Goal: Information Seeking & Learning: Learn about a topic

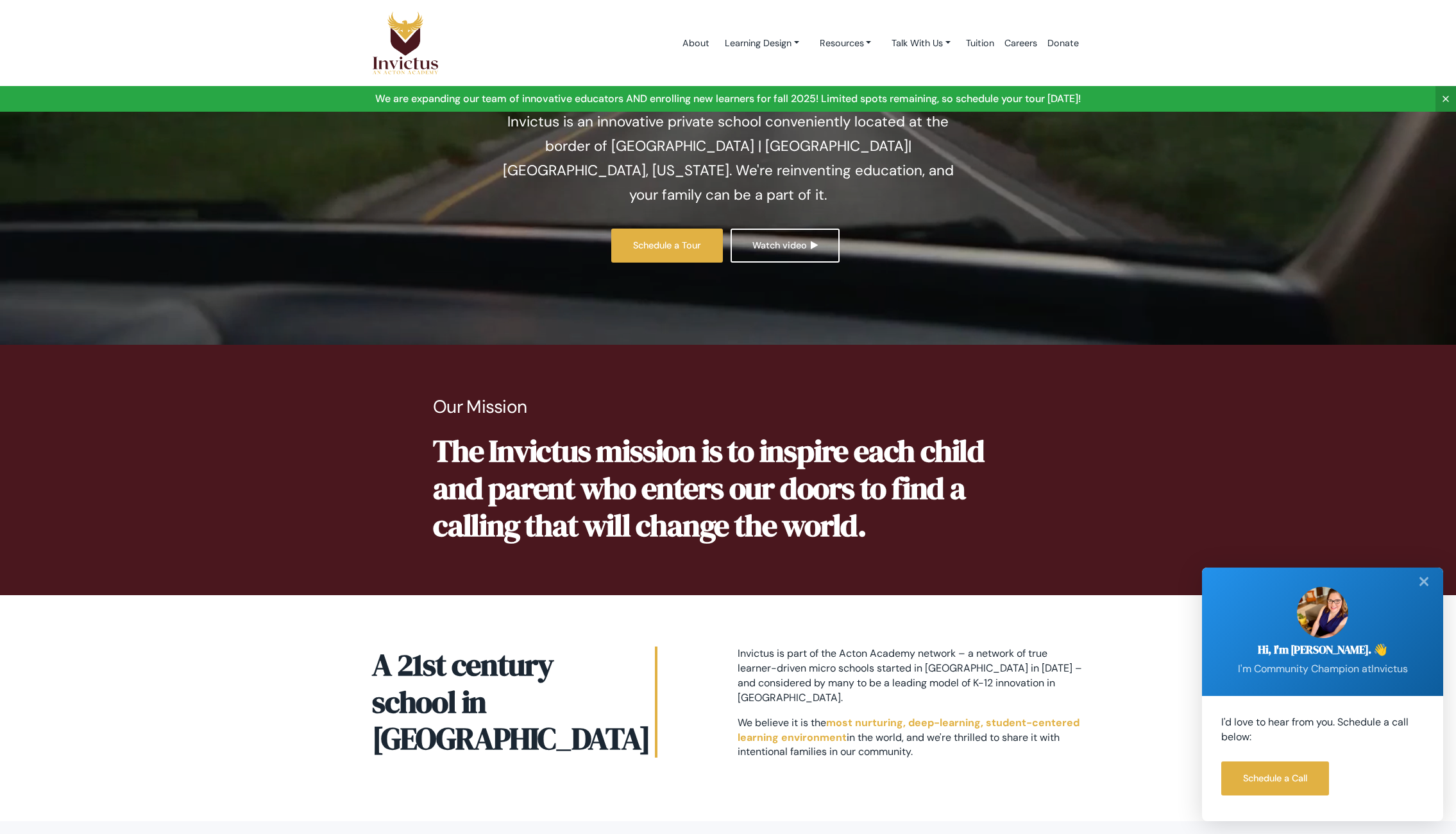
scroll to position [159, 0]
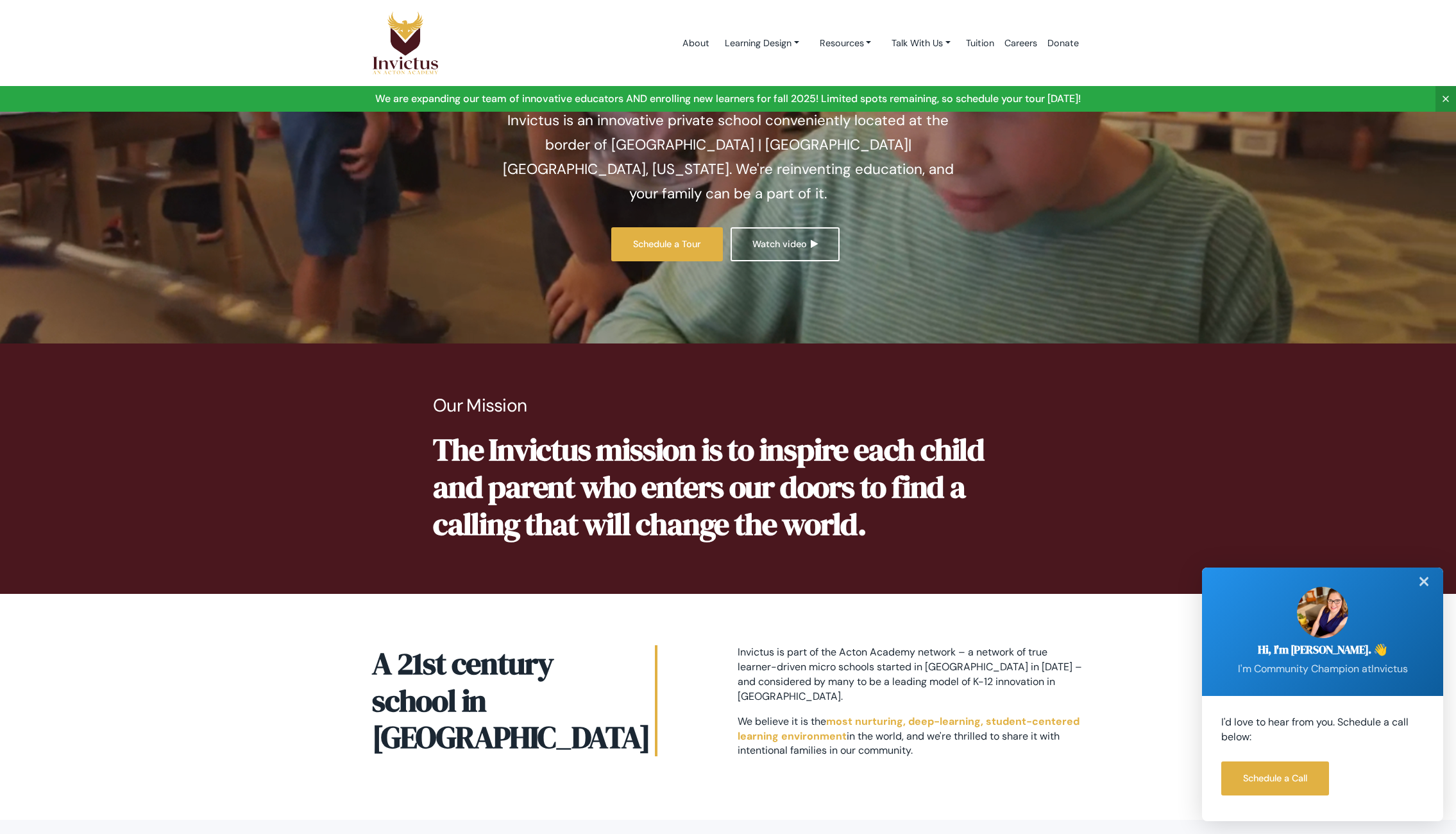
click at [1427, 582] on div "✕" at bounding box center [1424, 581] width 26 height 28
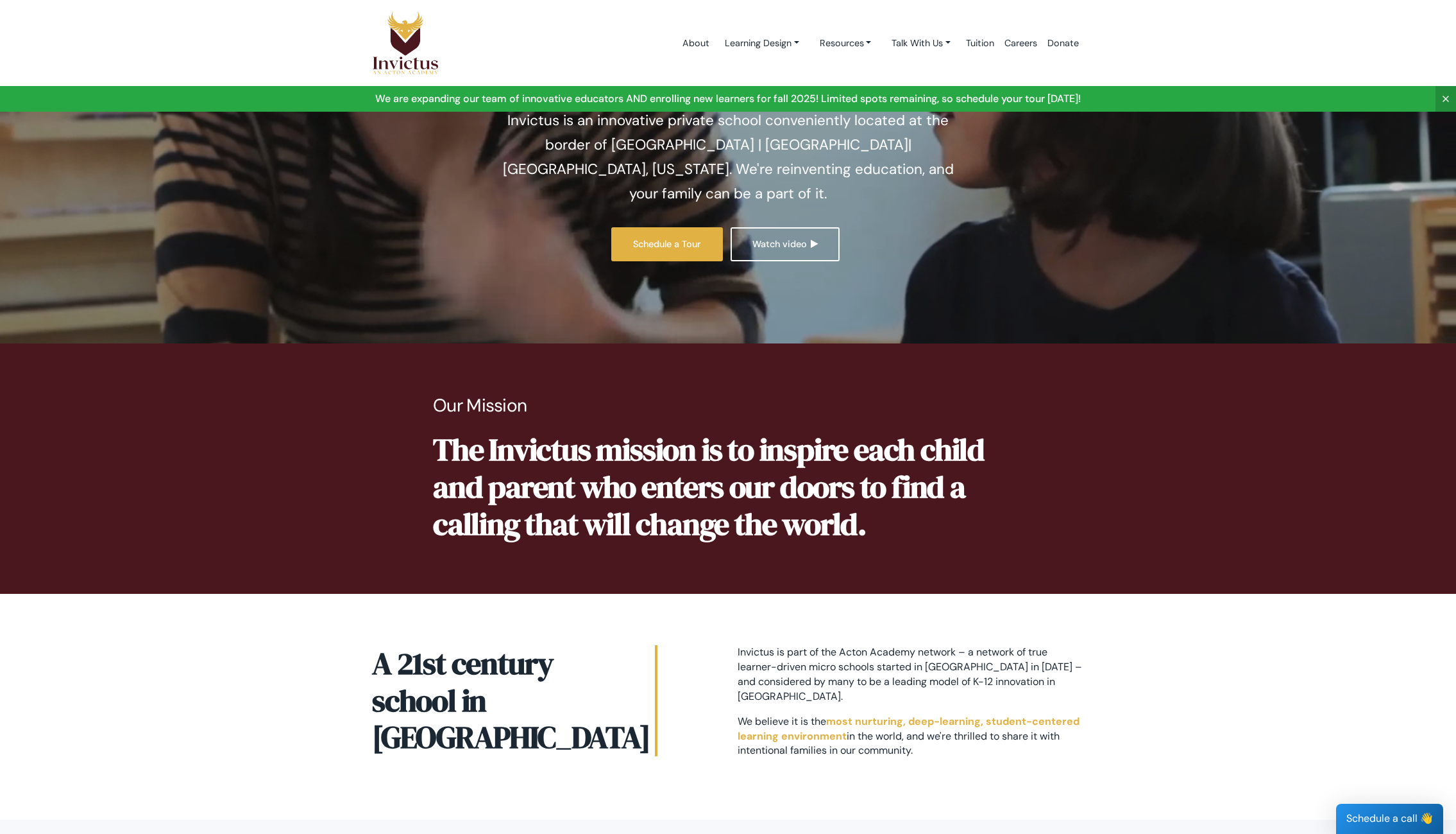
scroll to position [0, 0]
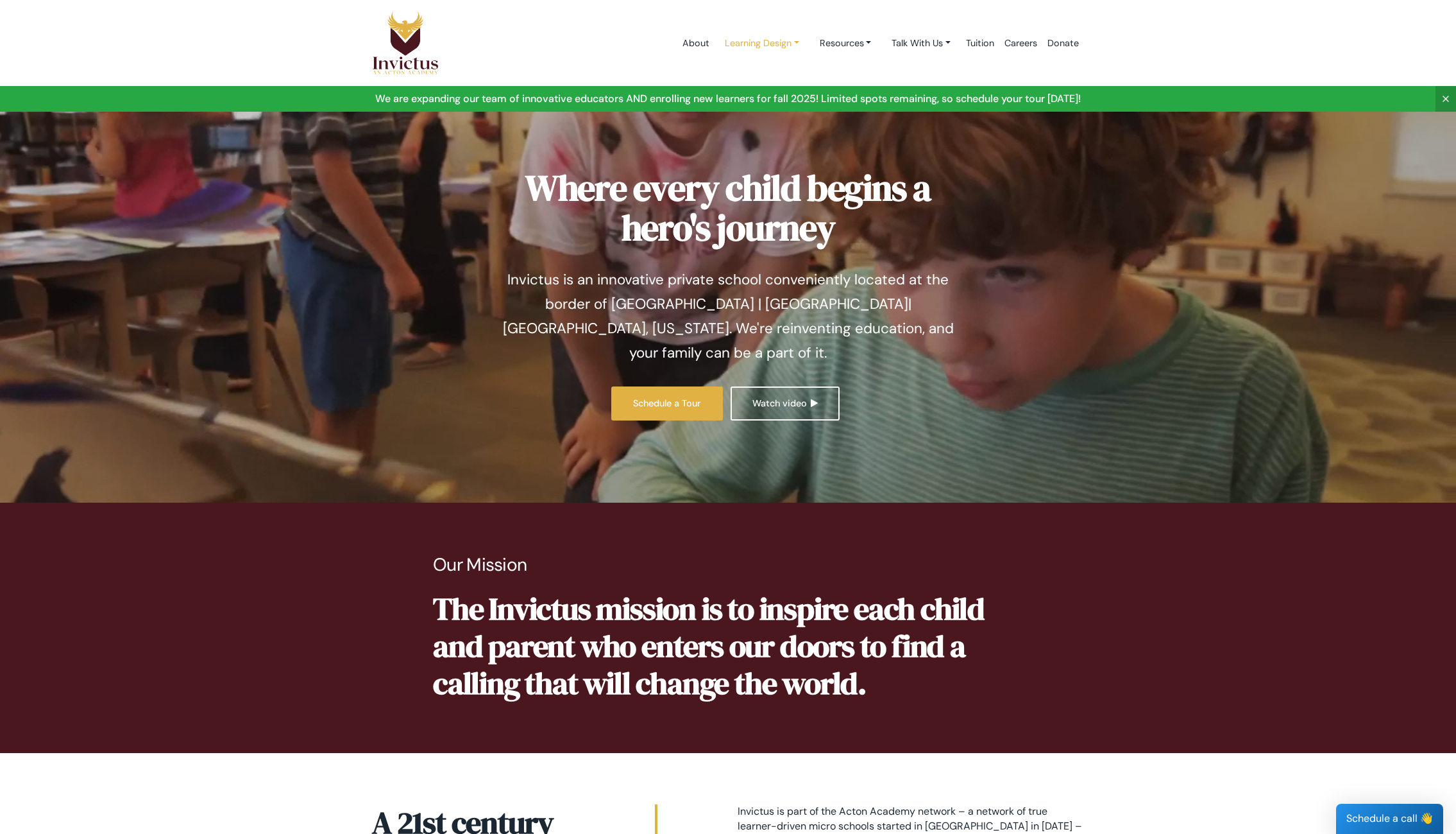
click at [733, 39] on link "Learning Design" at bounding box center [762, 43] width 95 height 23
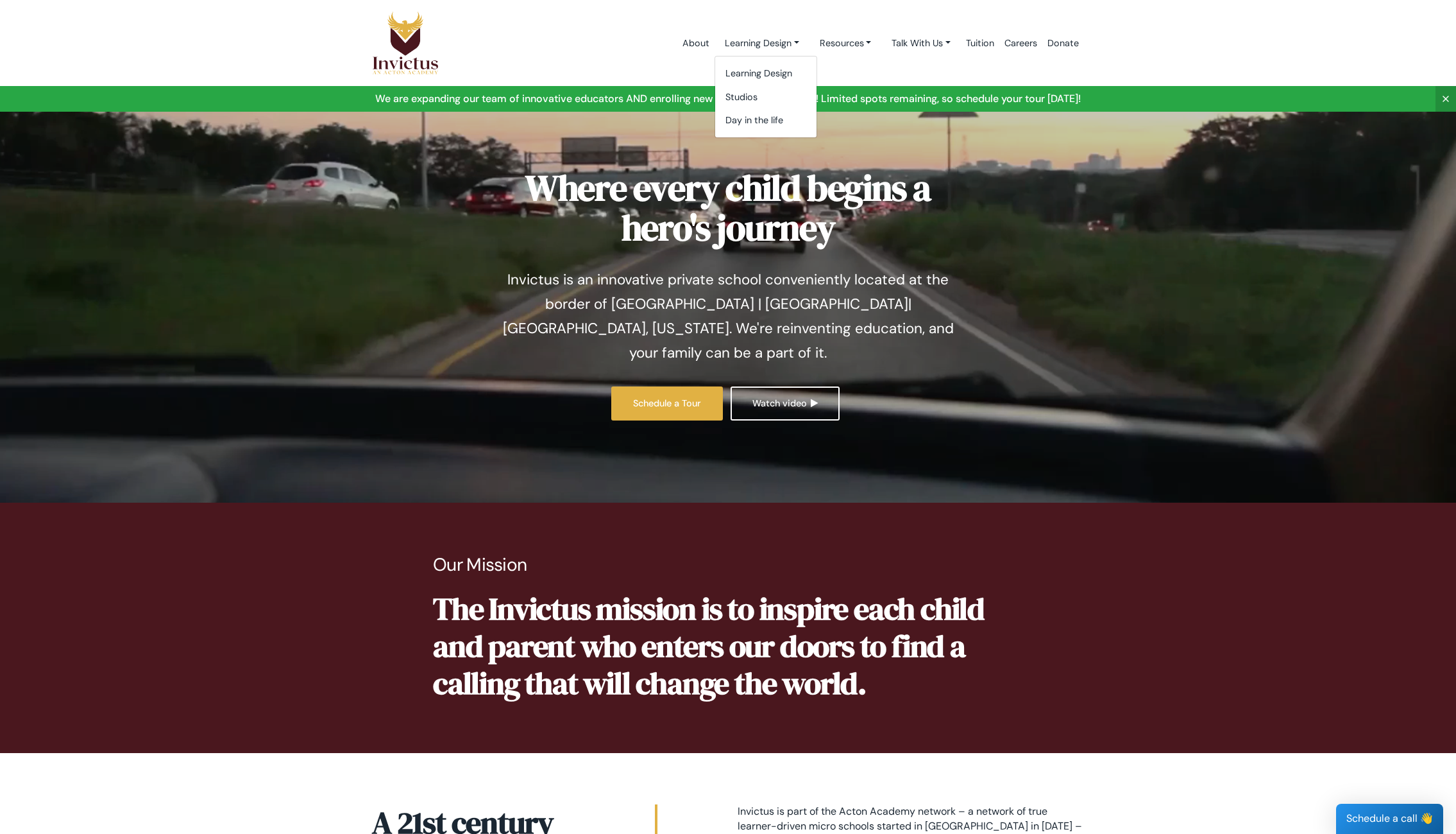
click at [517, 67] on div "About Learning Design Learning Design Studios Day in the life Resources Get Ins…" at bounding box center [774, 43] width 619 height 54
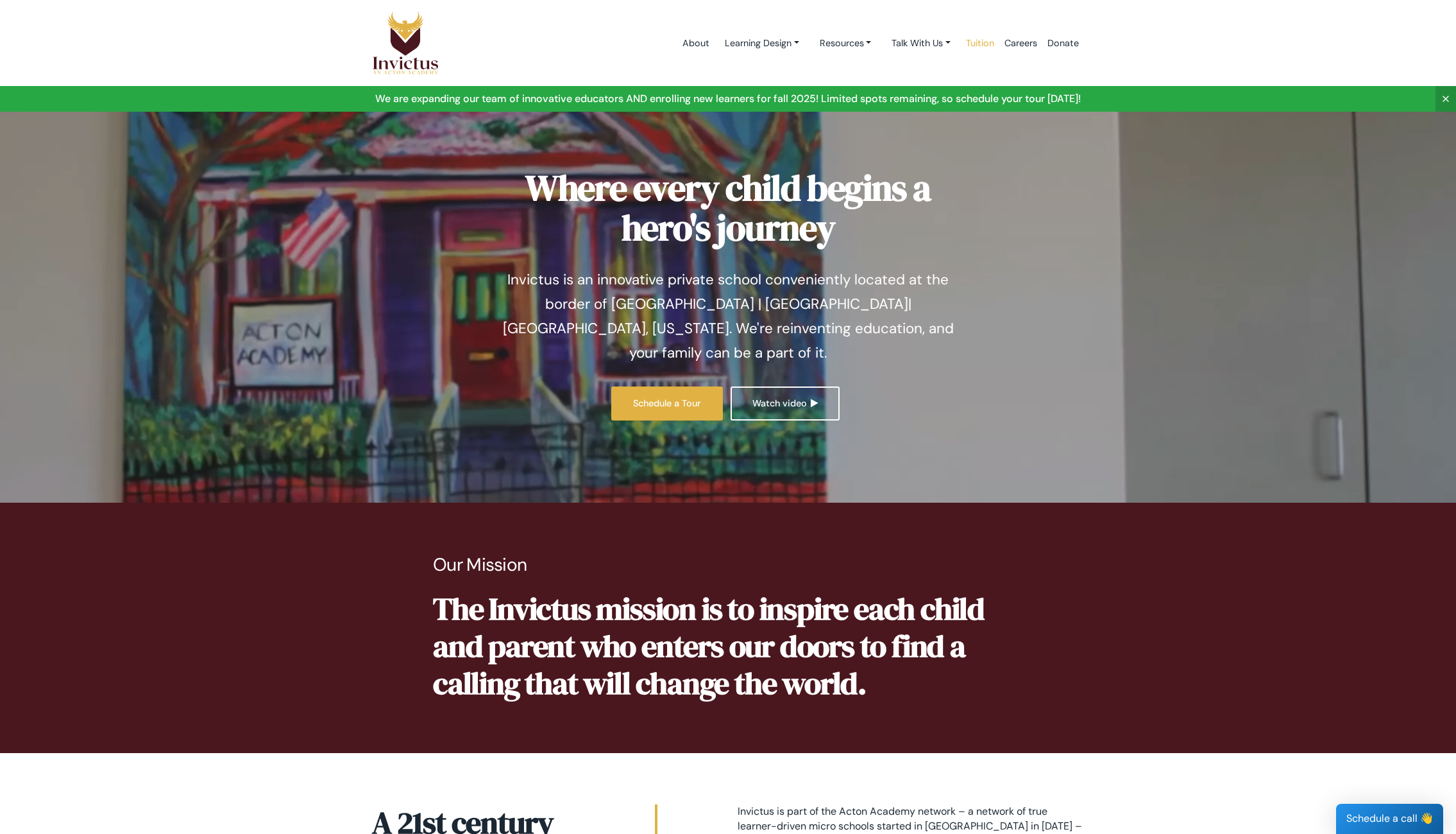
click at [985, 43] on link "Tuition" at bounding box center [980, 43] width 39 height 54
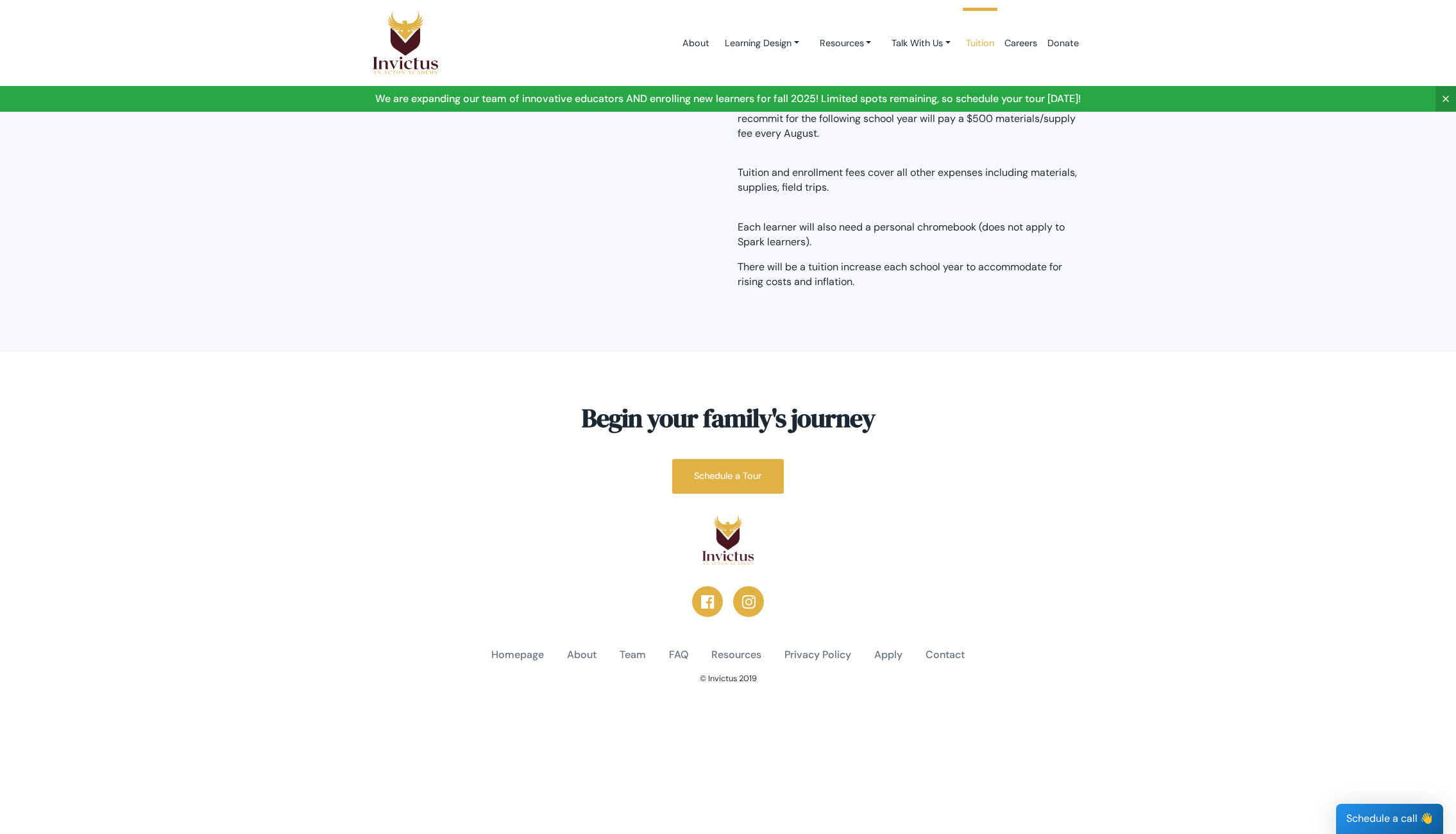
scroll to position [69, 0]
click at [677, 653] on link "FAQ" at bounding box center [678, 656] width 19 height 15
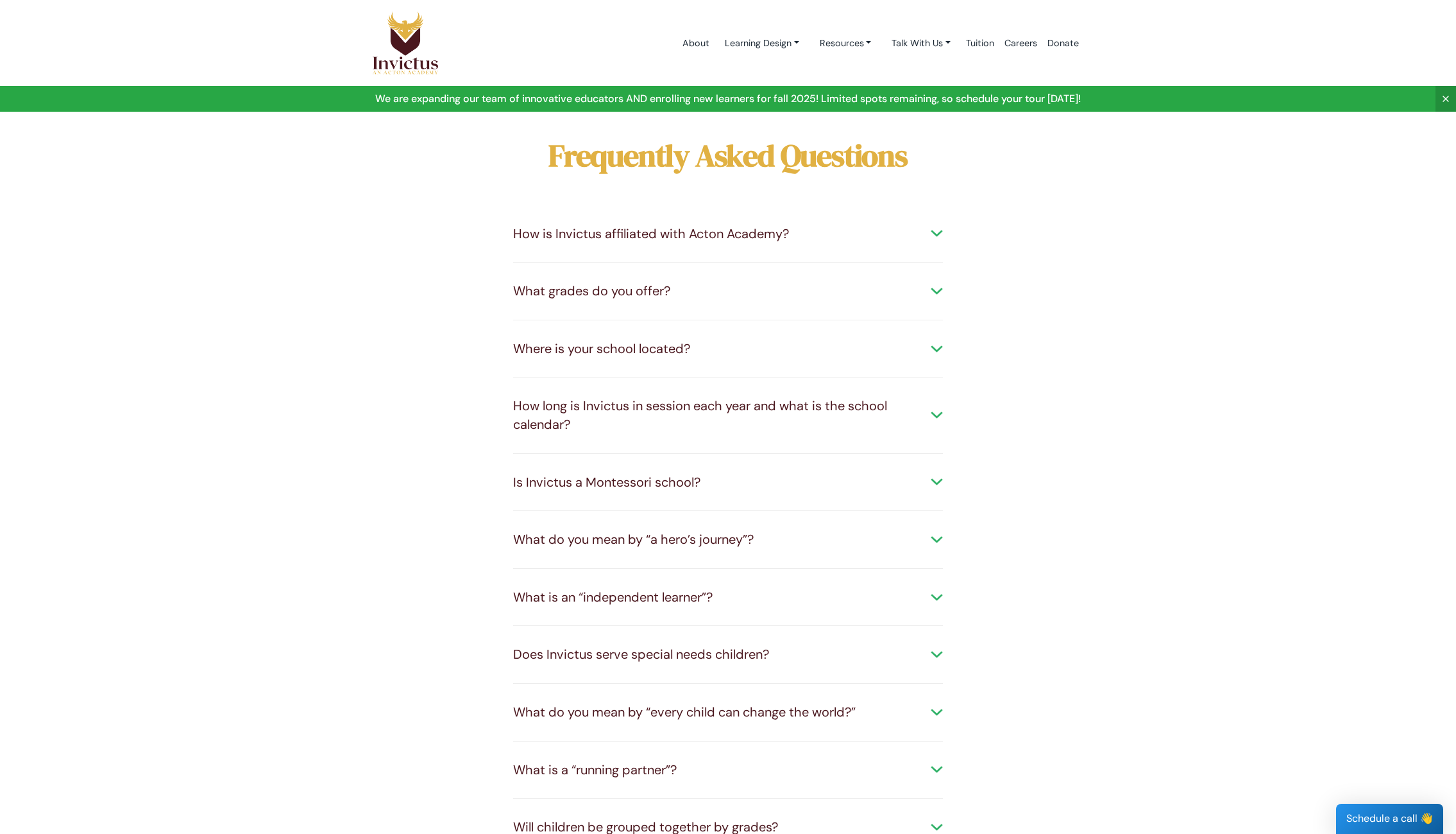
click at [922, 289] on div "What grades do you offer?" at bounding box center [728, 290] width 430 height 19
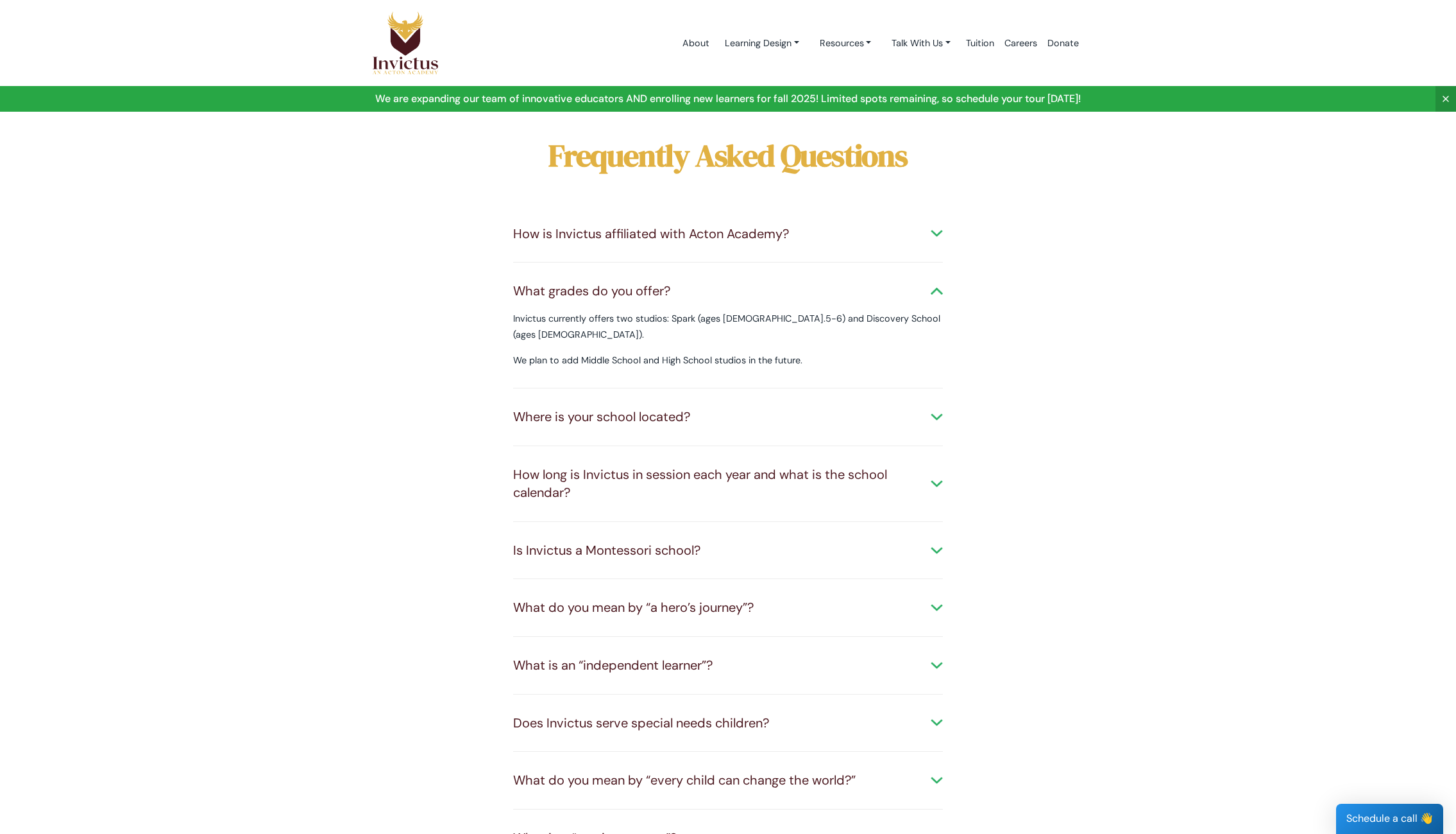
click at [939, 408] on div "Where is your school located?" at bounding box center [728, 417] width 430 height 19
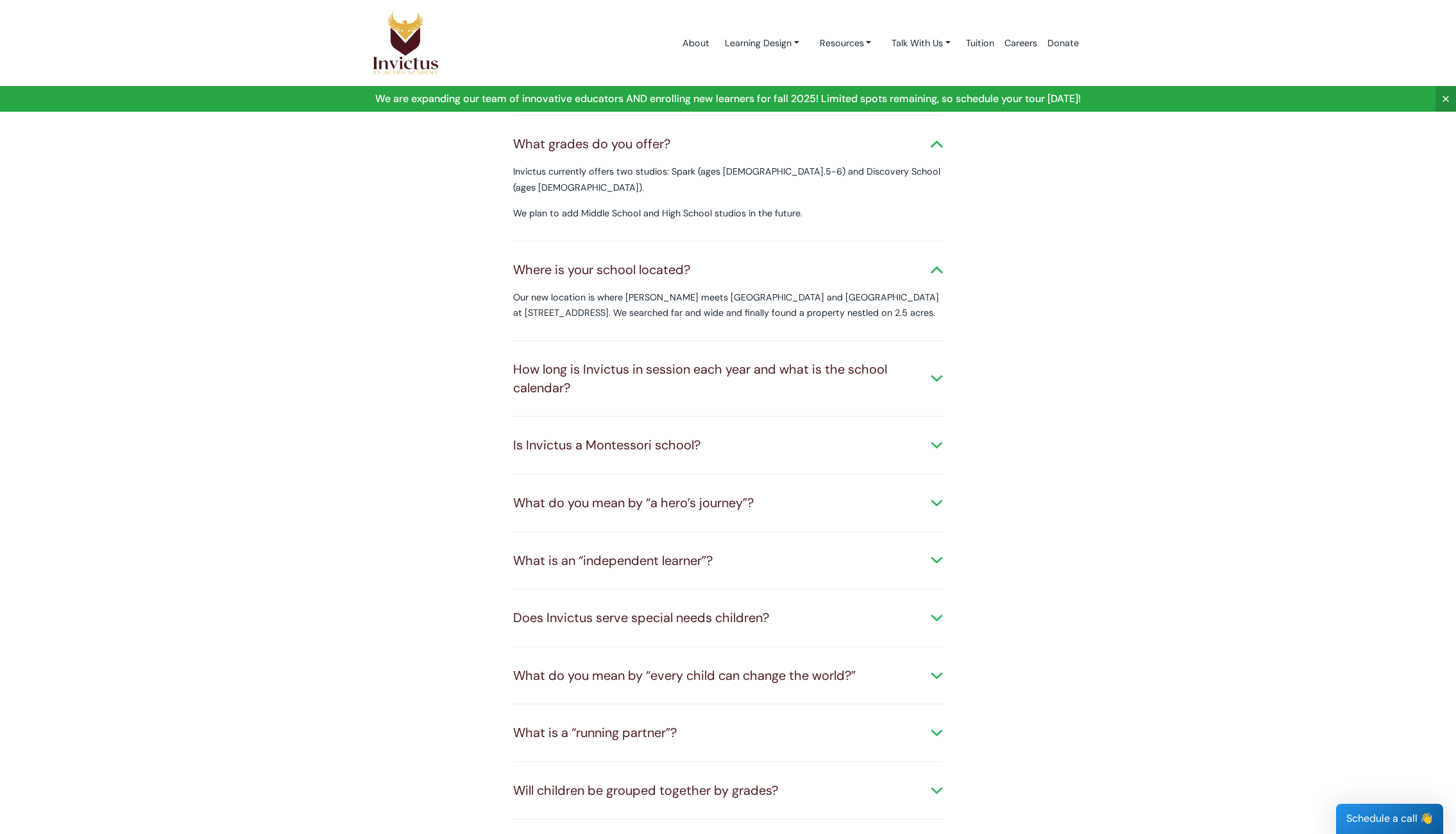
scroll to position [149, 0]
click at [930, 358] on div "How long is Invictus in session each year and what is the school calendar?" at bounding box center [728, 376] width 430 height 36
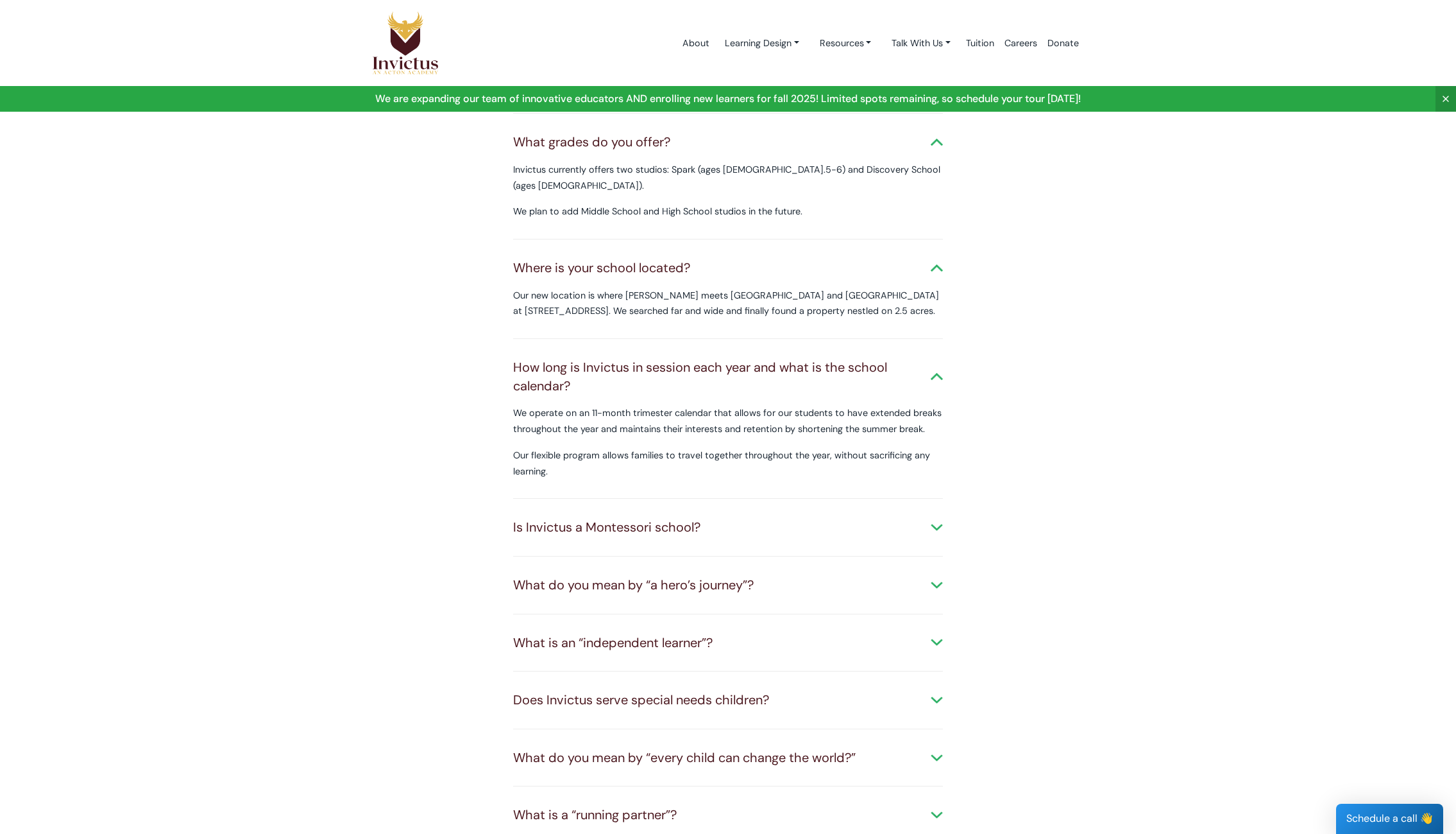
click at [920, 520] on div "Is Invictus a Montessori school? We respect and incorporate [PERSON_NAME] philo…" at bounding box center [728, 527] width 430 height 57
click at [931, 518] on div "Is Invictus a Montessori school?" at bounding box center [728, 527] width 430 height 19
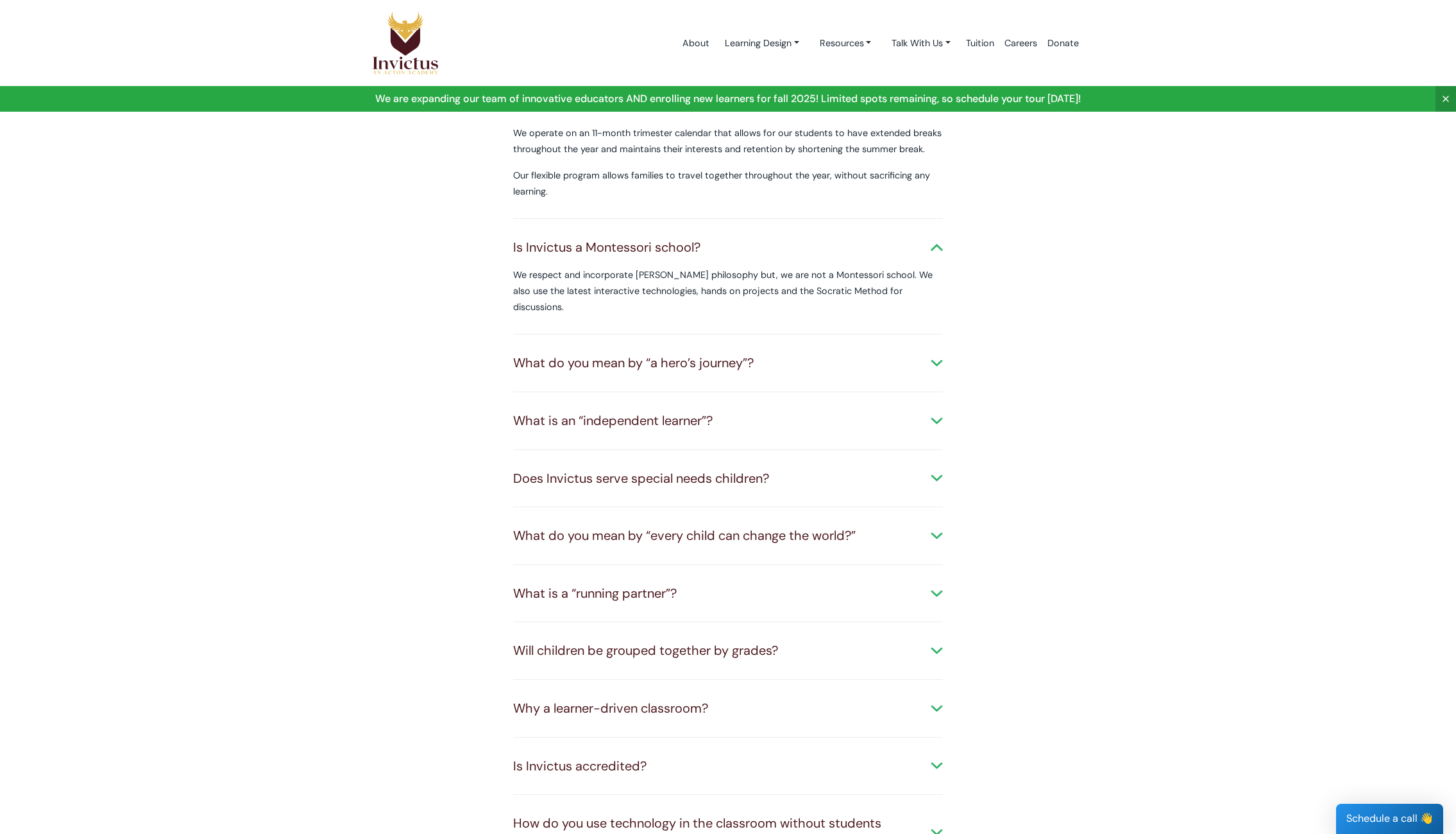
scroll to position [430, 0]
click at [935, 353] on div "What do you mean by “a hero’s journey”?" at bounding box center [728, 362] width 430 height 19
